Goal: Task Accomplishment & Management: Complete application form

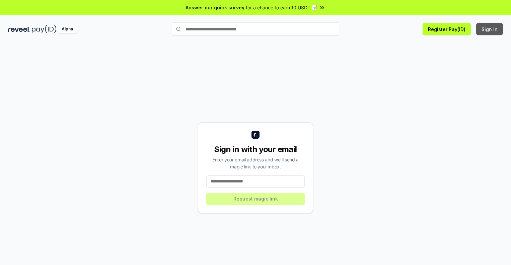
click at [490, 29] on button "Sign In" at bounding box center [489, 29] width 27 height 12
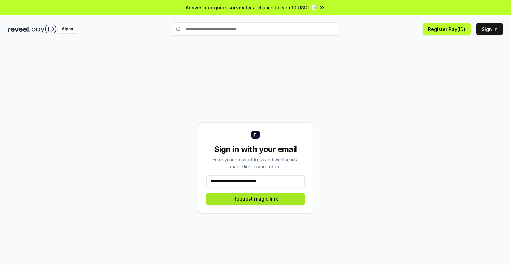
type input "**********"
click at [255, 199] on button "Request magic link" at bounding box center [255, 199] width 98 height 12
